Goal: Check status: Check status

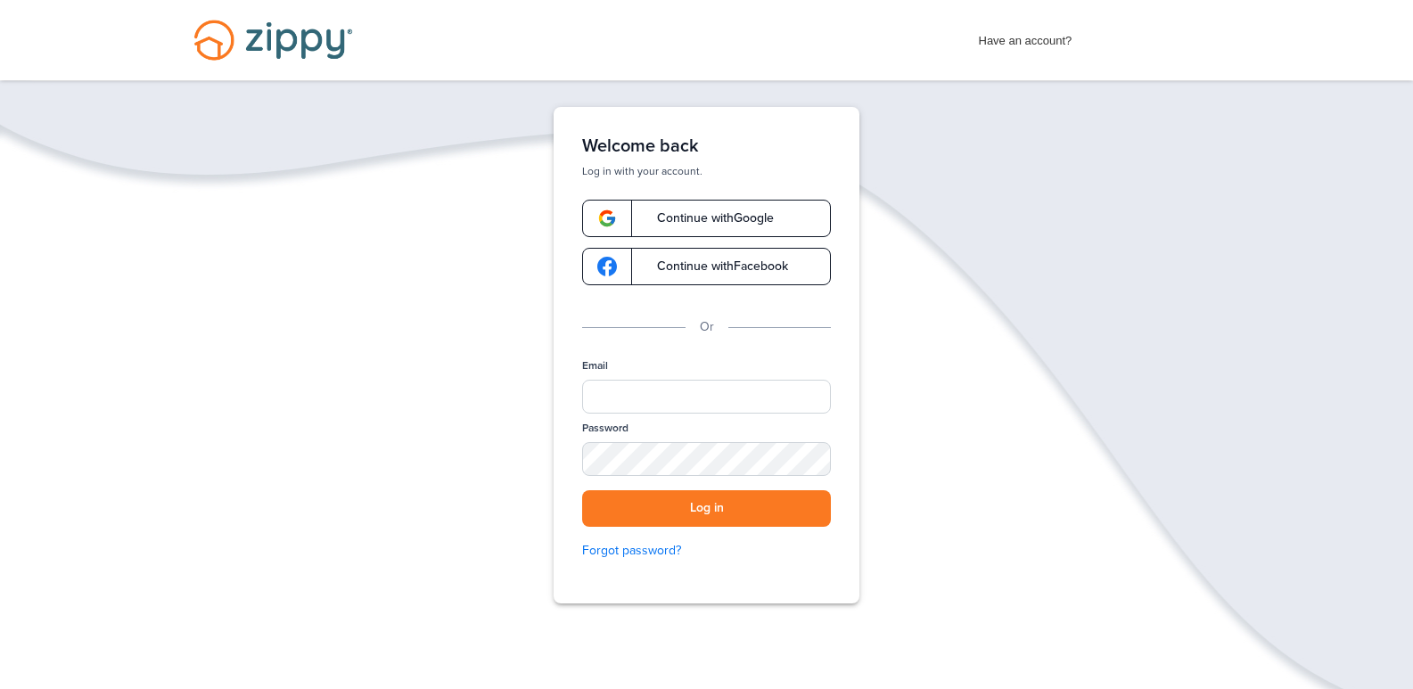
click at [740, 271] on span "Continue with Facebook" at bounding box center [713, 266] width 149 height 12
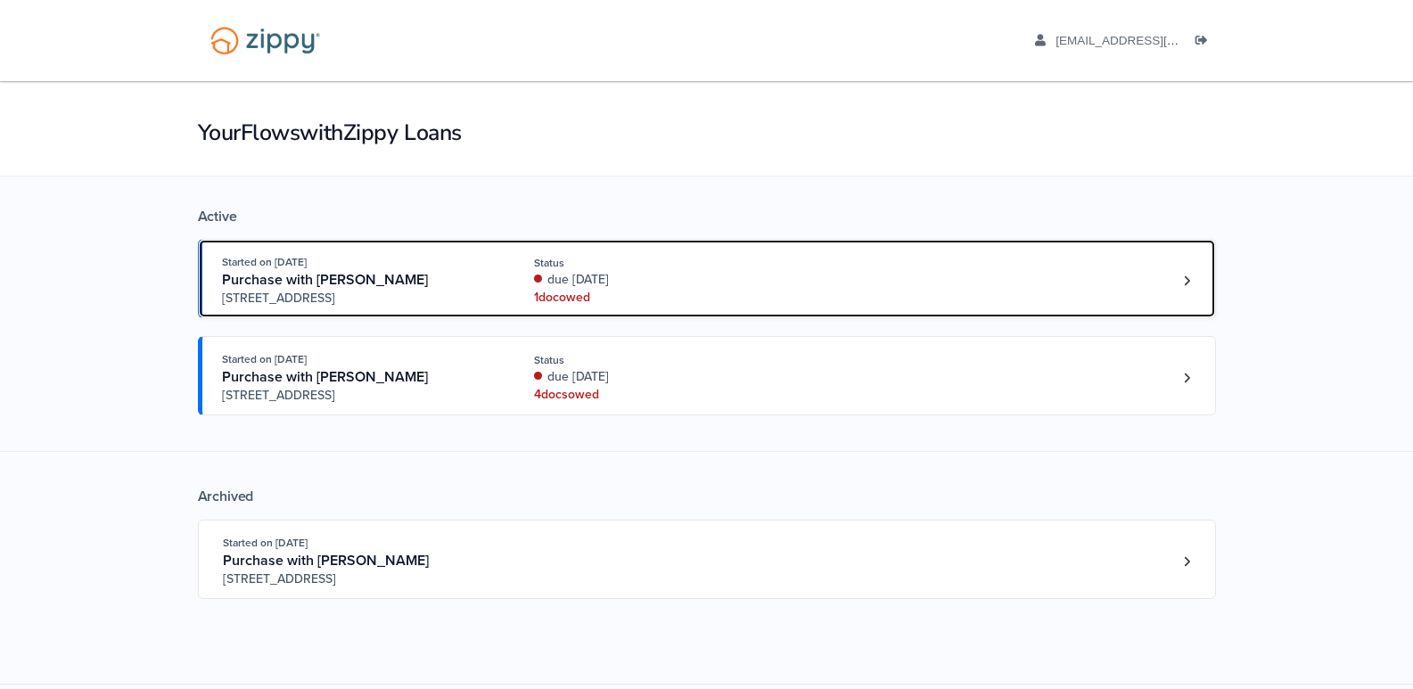
click at [576, 287] on div "due [DATE]" at bounding box center [653, 280] width 238 height 18
click at [576, 287] on div "due 4 days ago" at bounding box center [653, 280] width 238 height 18
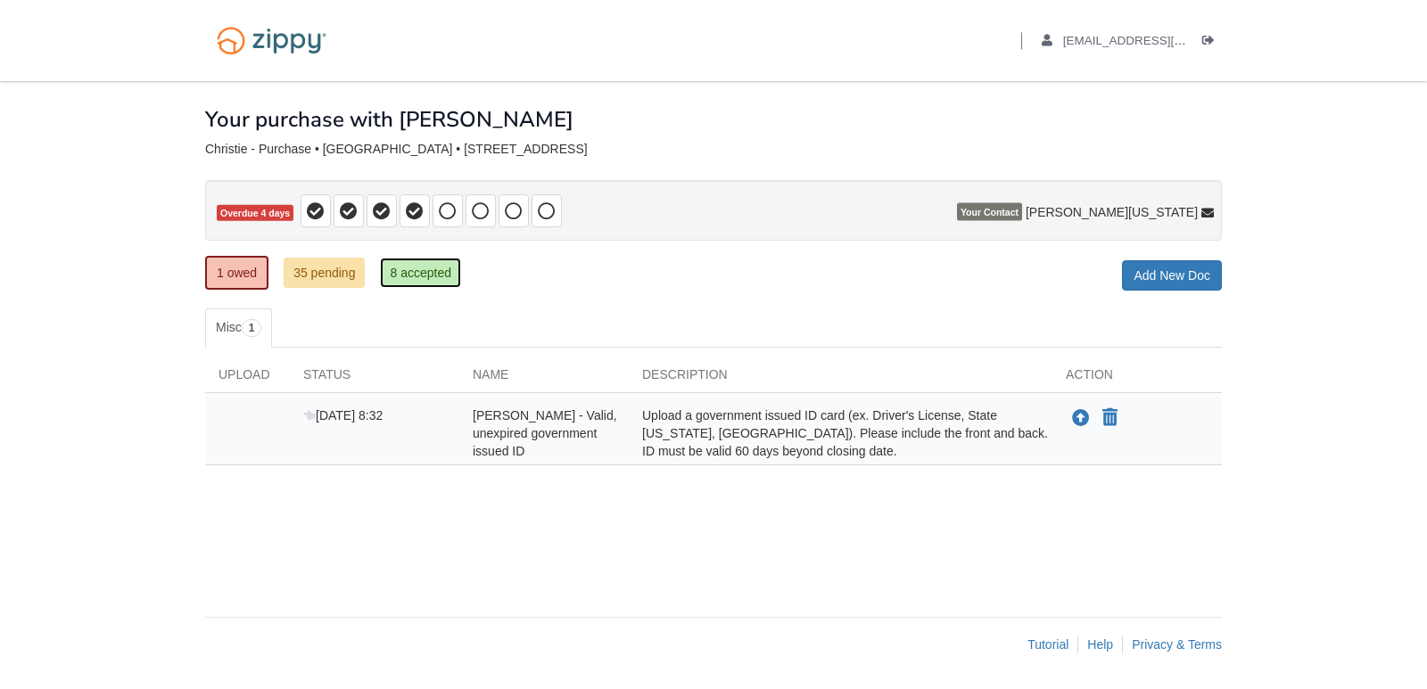
click at [407, 267] on link "8 accepted" at bounding box center [420, 273] width 81 height 30
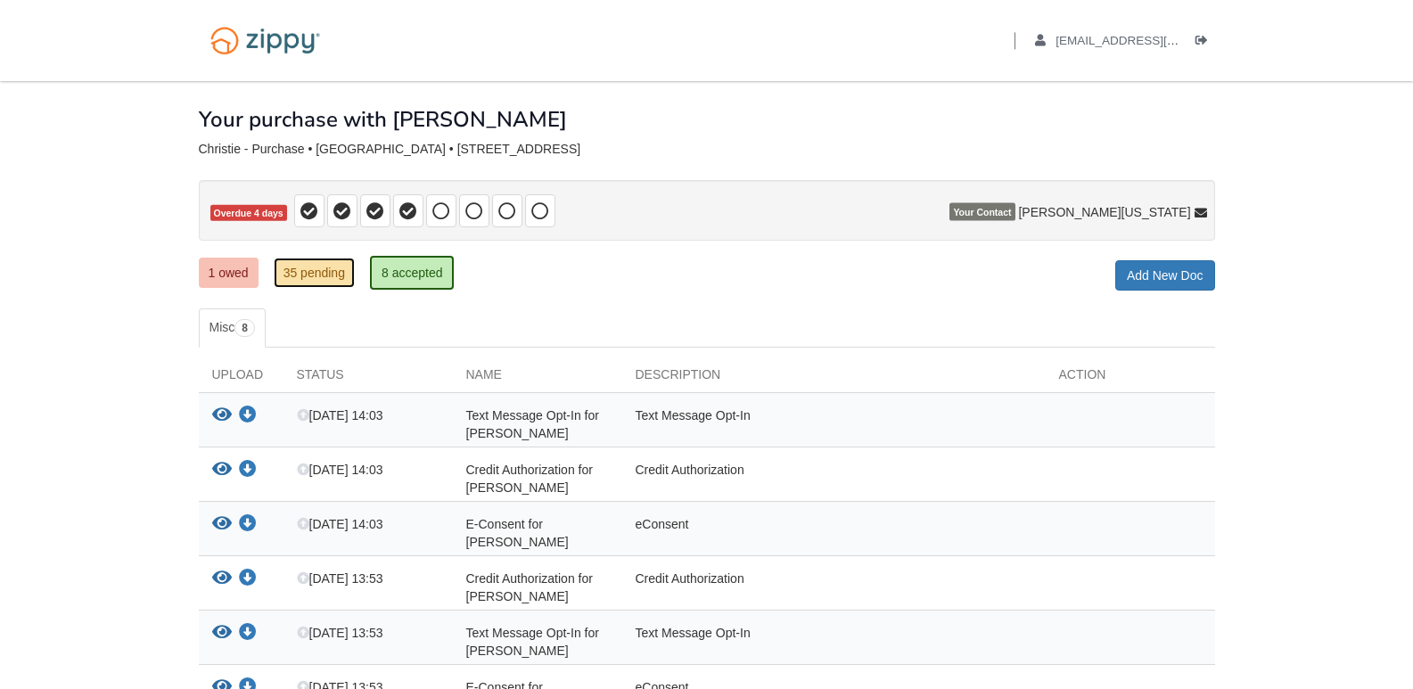
click at [319, 273] on link "35 pending" at bounding box center [314, 273] width 81 height 30
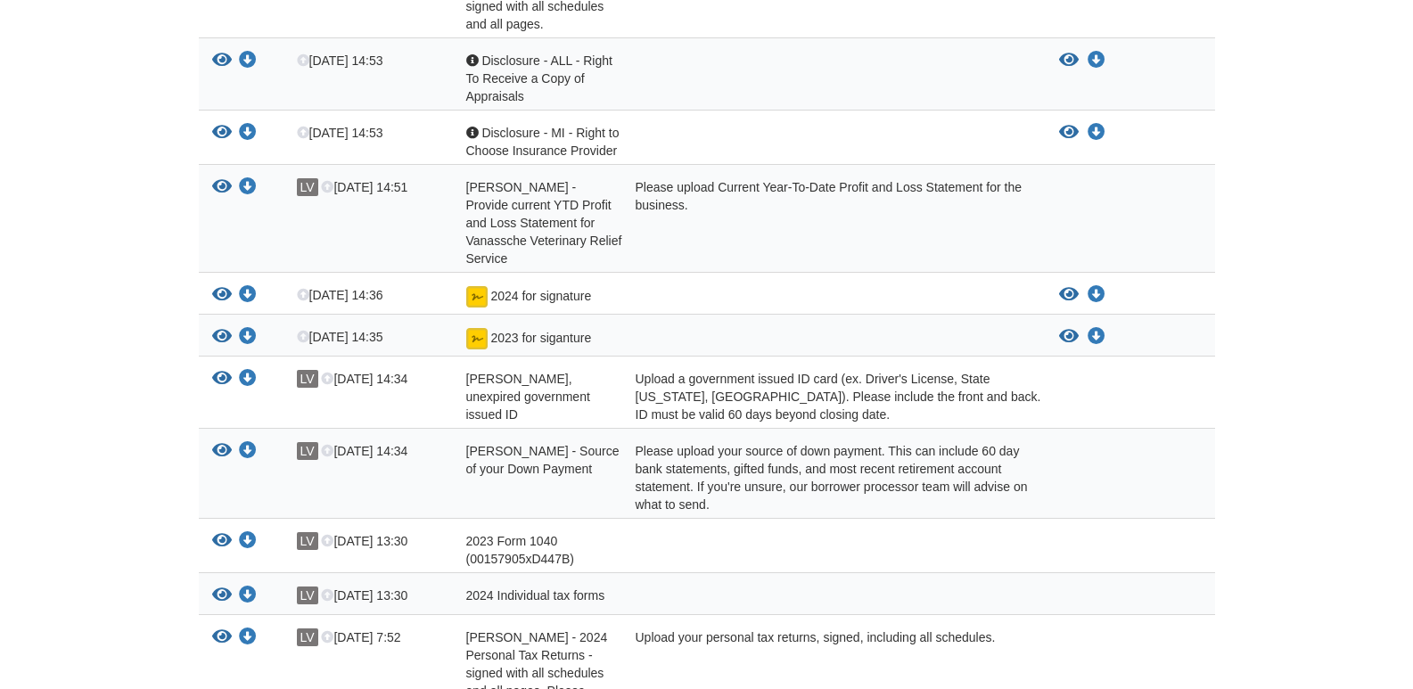
scroll to position [89, 0]
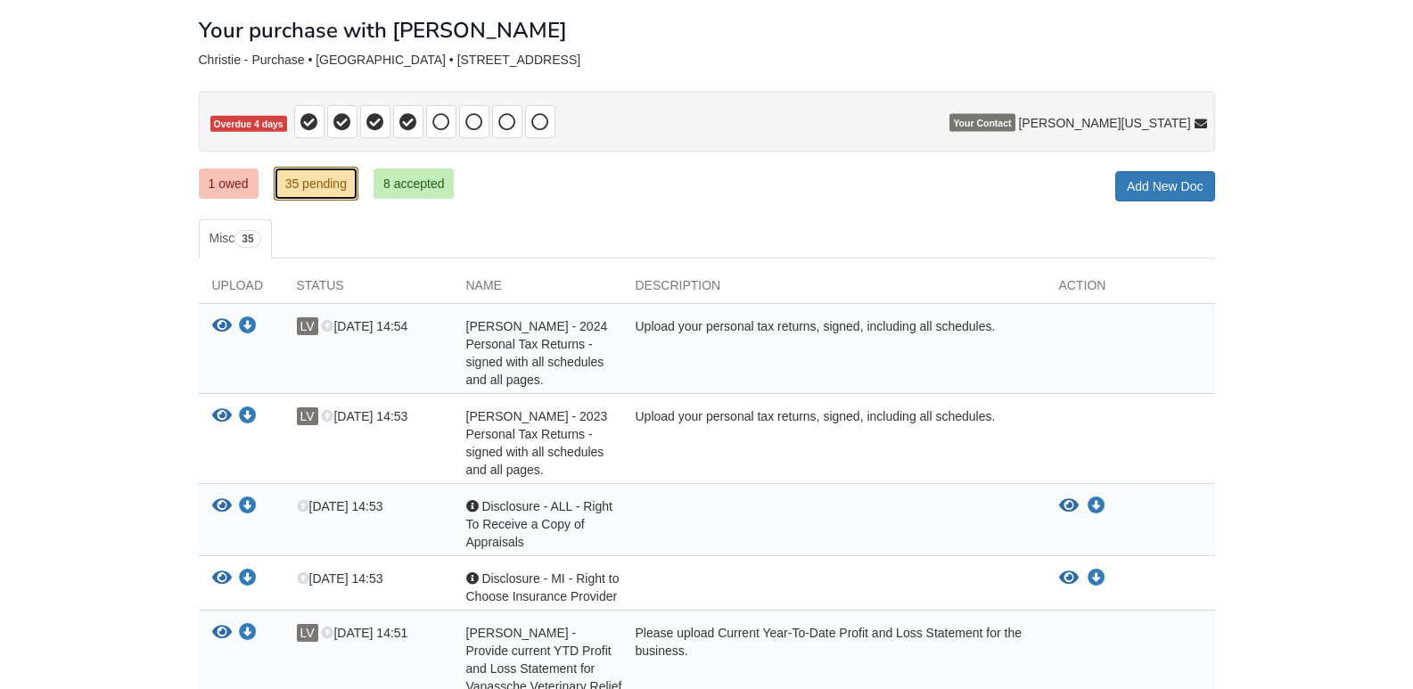
click at [317, 188] on link "35 pending" at bounding box center [316, 184] width 85 height 34
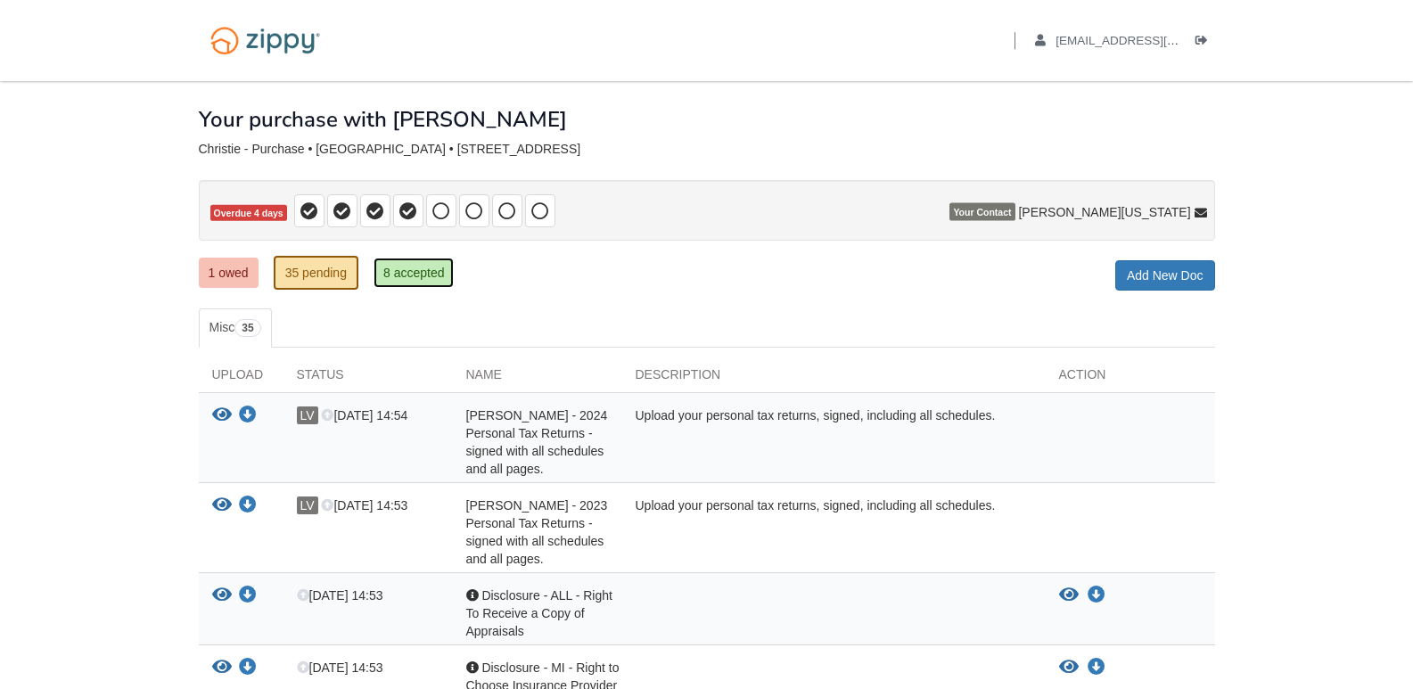
click at [406, 276] on link "8 accepted" at bounding box center [414, 273] width 81 height 30
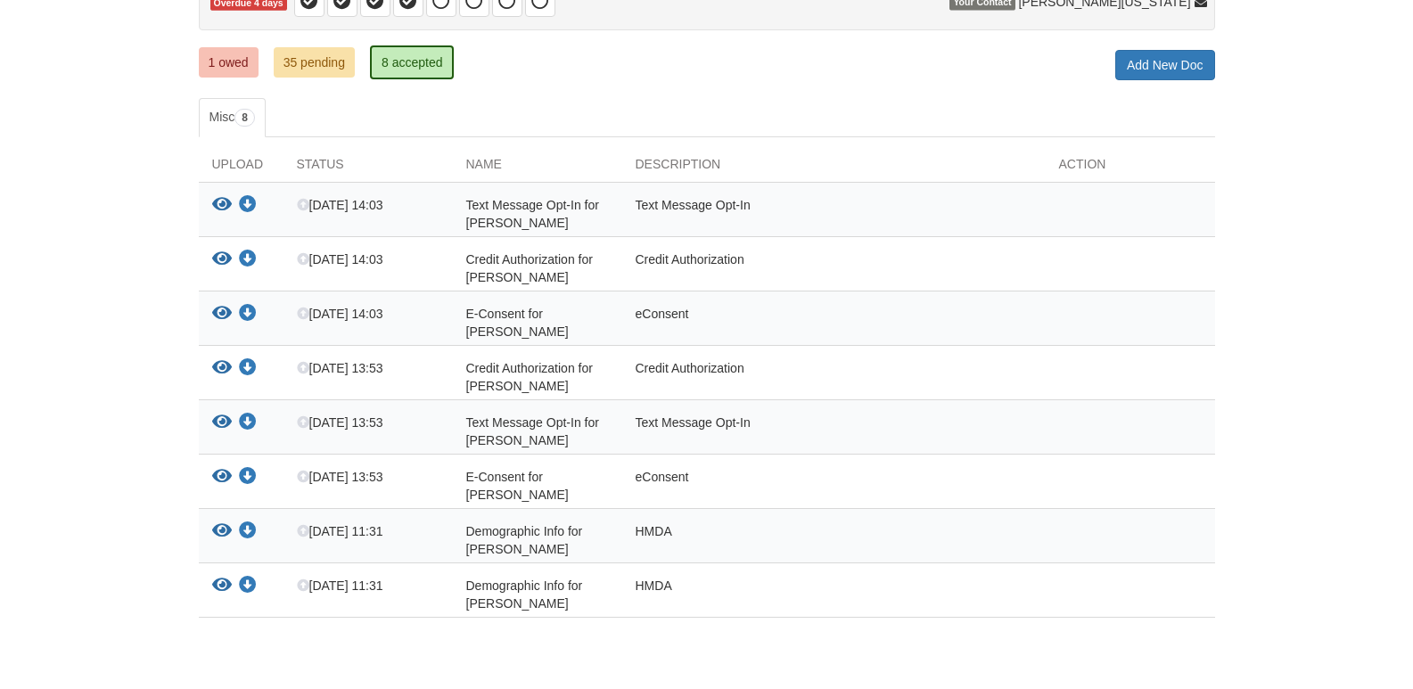
scroll to position [178, 0]
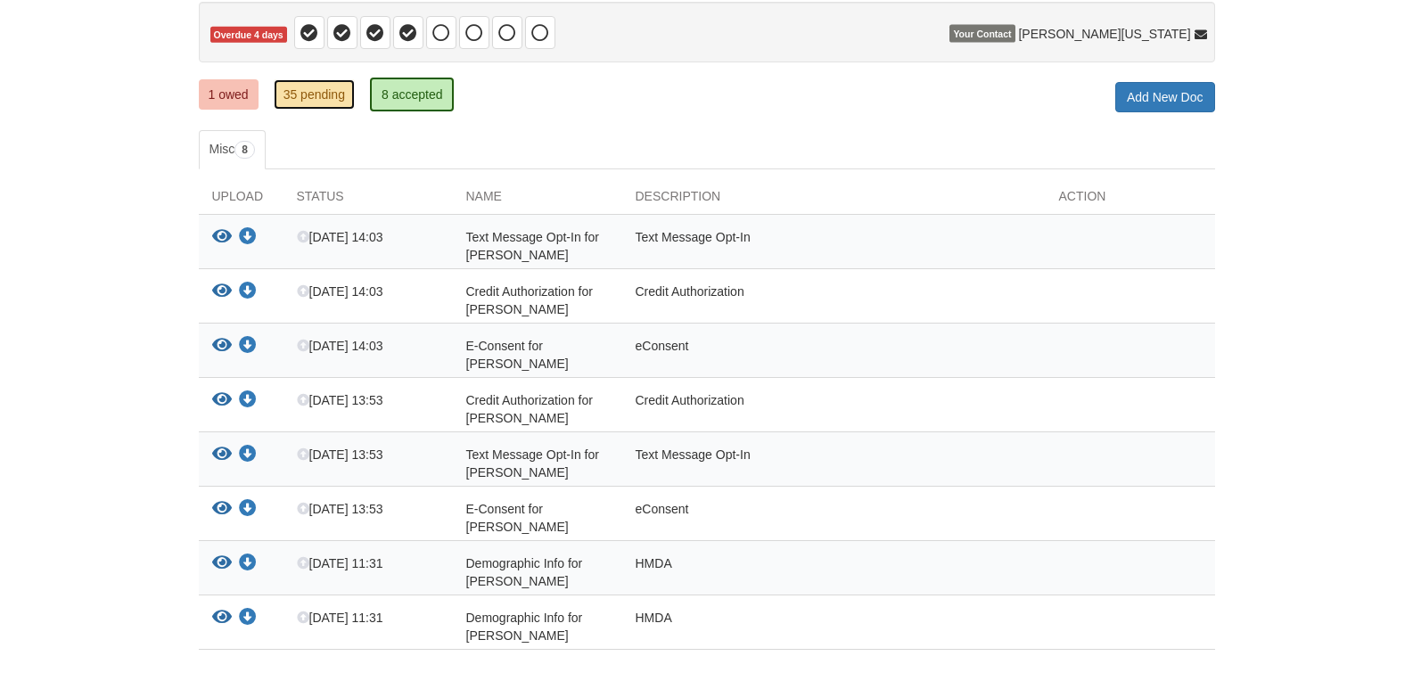
click at [298, 87] on link "35 pending" at bounding box center [314, 94] width 81 height 30
